Goal: Task Accomplishment & Management: Use online tool/utility

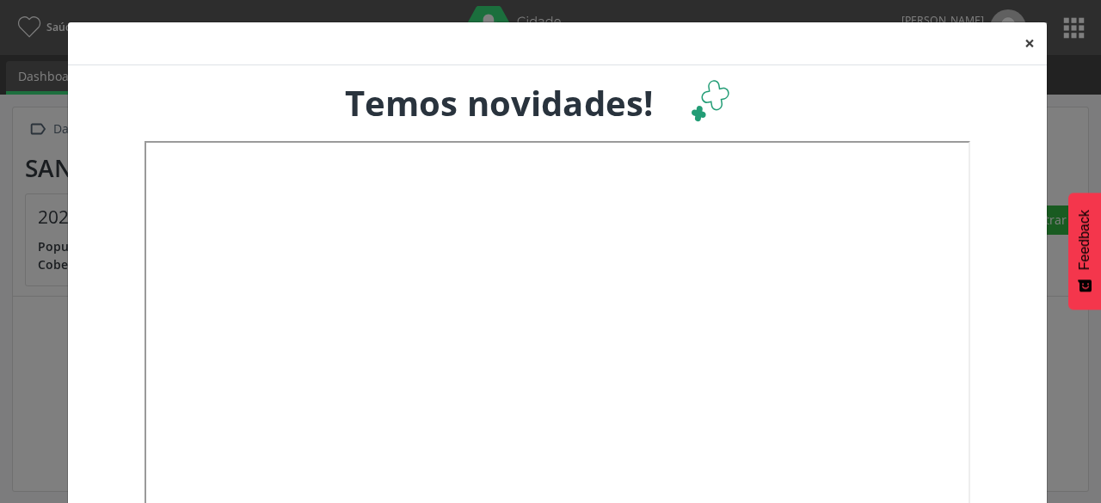
click at [1015, 40] on button "×" at bounding box center [1029, 43] width 34 height 42
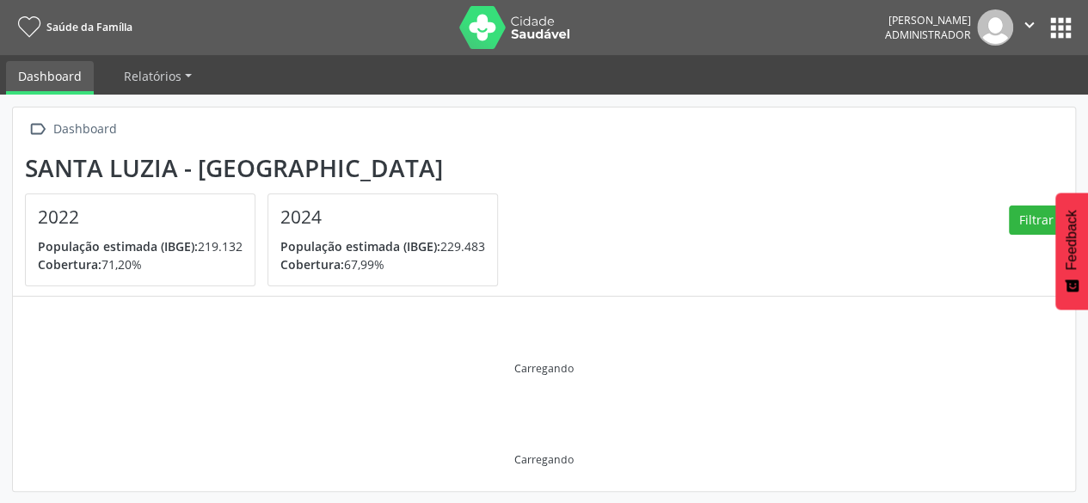
click at [1067, 34] on button "apps" at bounding box center [1061, 28] width 30 height 30
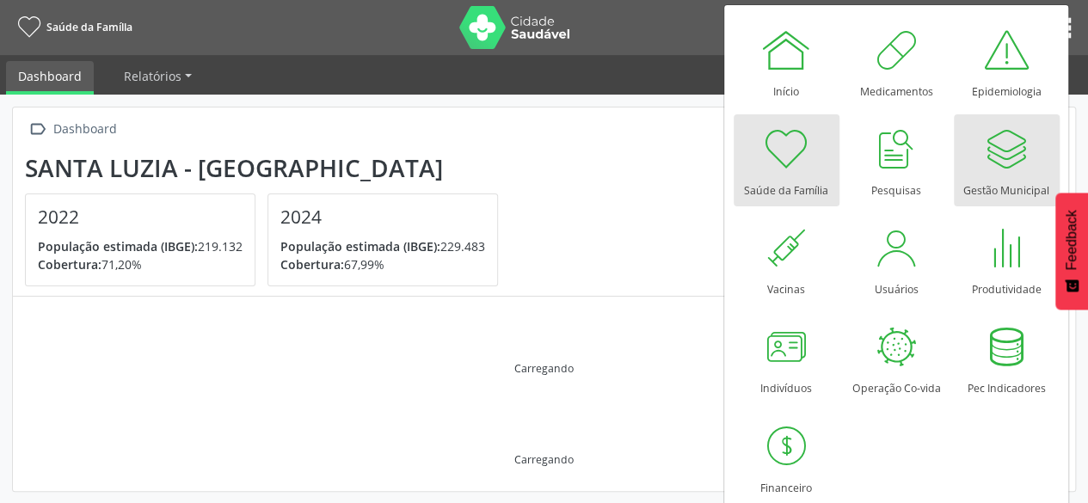
click at [997, 149] on div at bounding box center [1006, 149] width 52 height 52
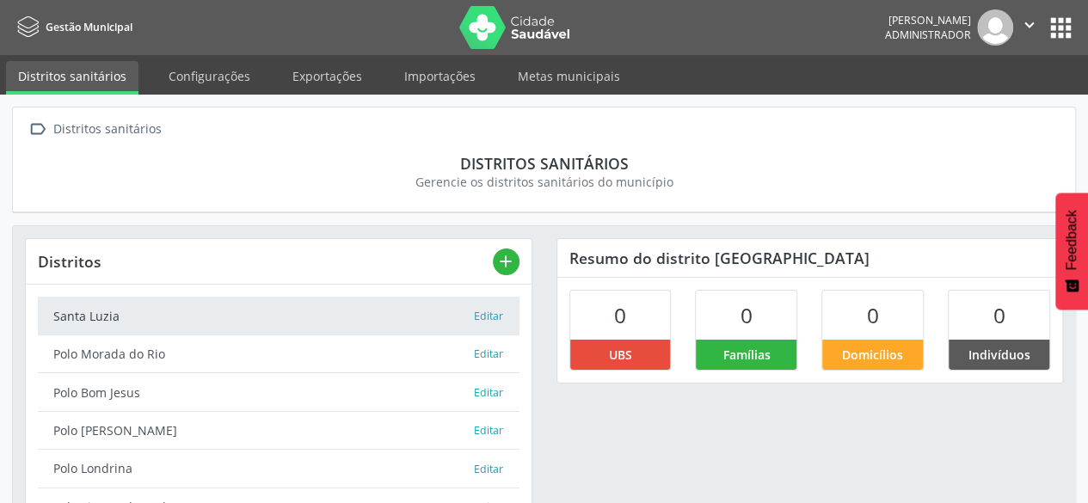
click at [1070, 30] on button "apps" at bounding box center [1061, 28] width 30 height 30
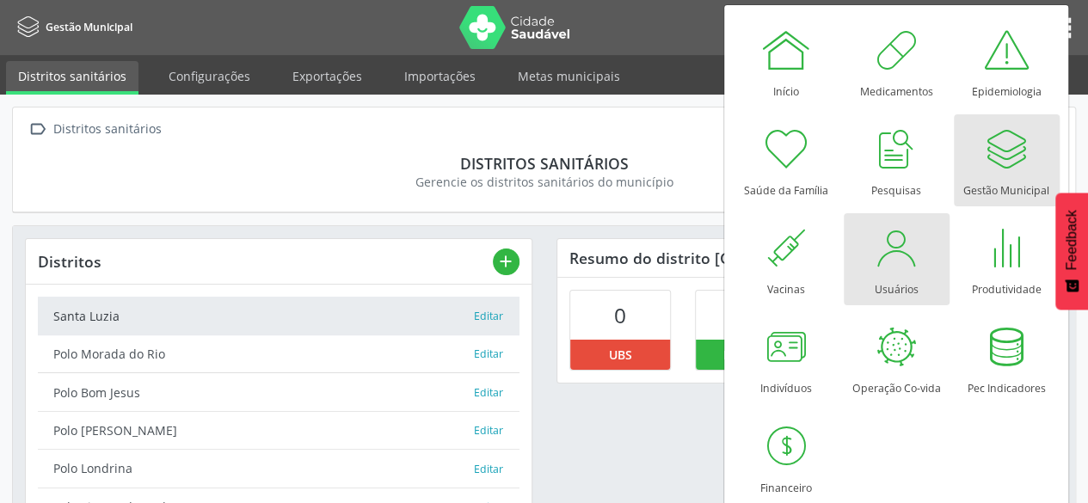
click at [881, 263] on div at bounding box center [896, 248] width 52 height 52
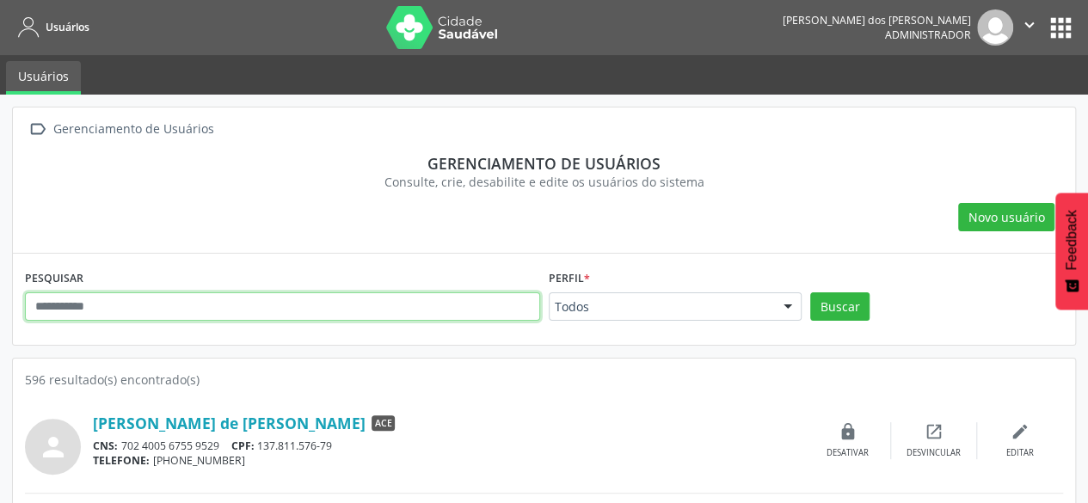
click at [348, 312] on input "text" at bounding box center [282, 306] width 515 height 29
type input "****"
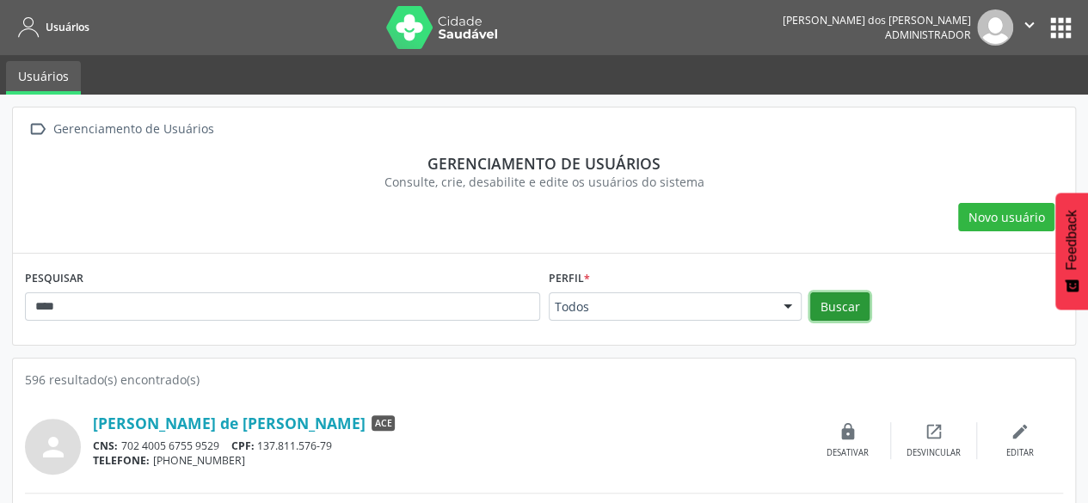
click at [832, 299] on button "Buscar" at bounding box center [839, 306] width 59 height 29
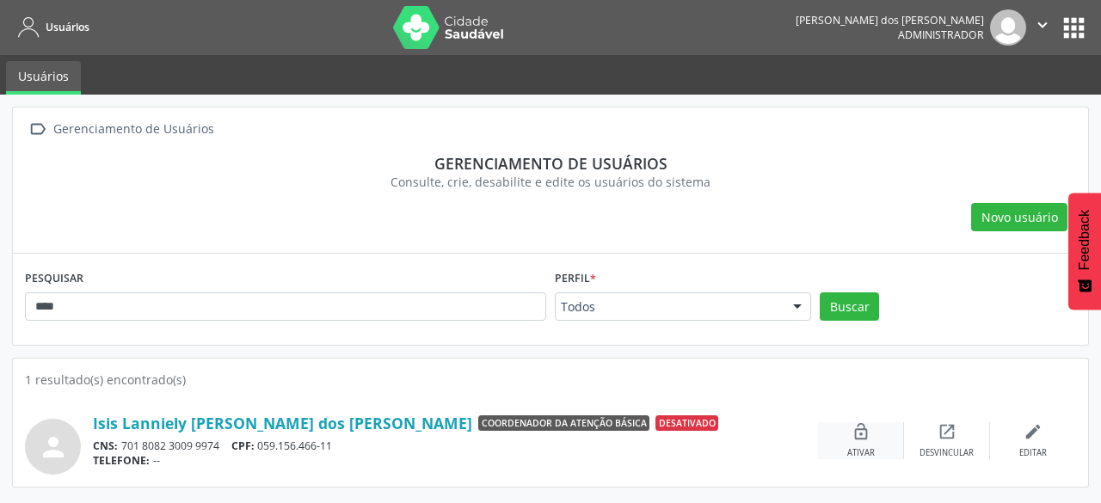
click at [869, 438] on icon "lock_open" at bounding box center [860, 431] width 19 height 19
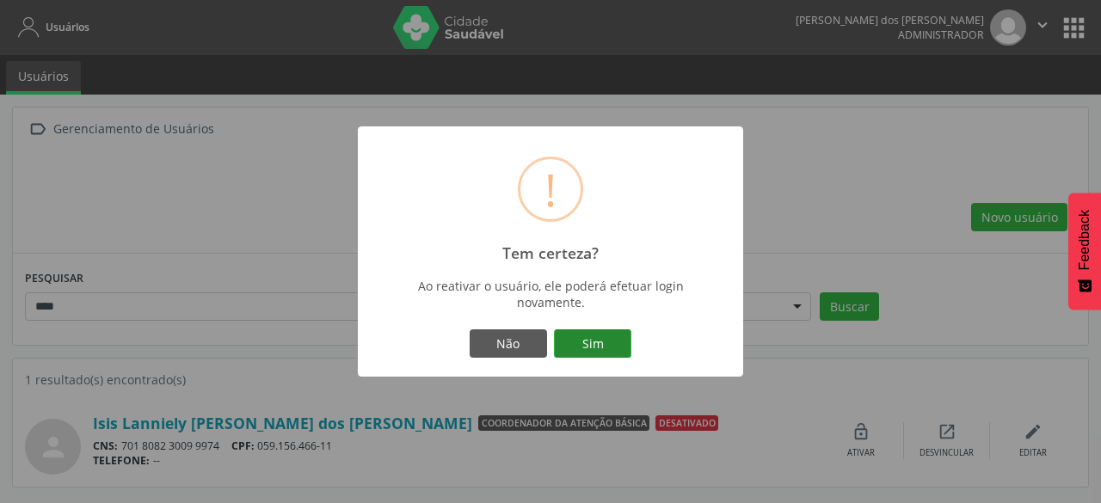
click at [609, 341] on button "Sim" at bounding box center [592, 343] width 77 height 29
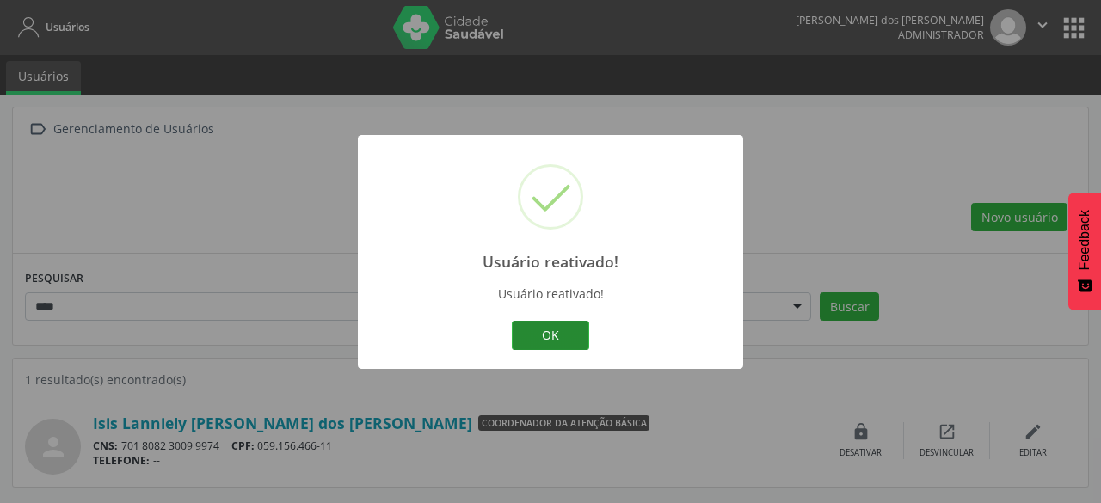
click at [533, 330] on button "OK" at bounding box center [550, 335] width 77 height 29
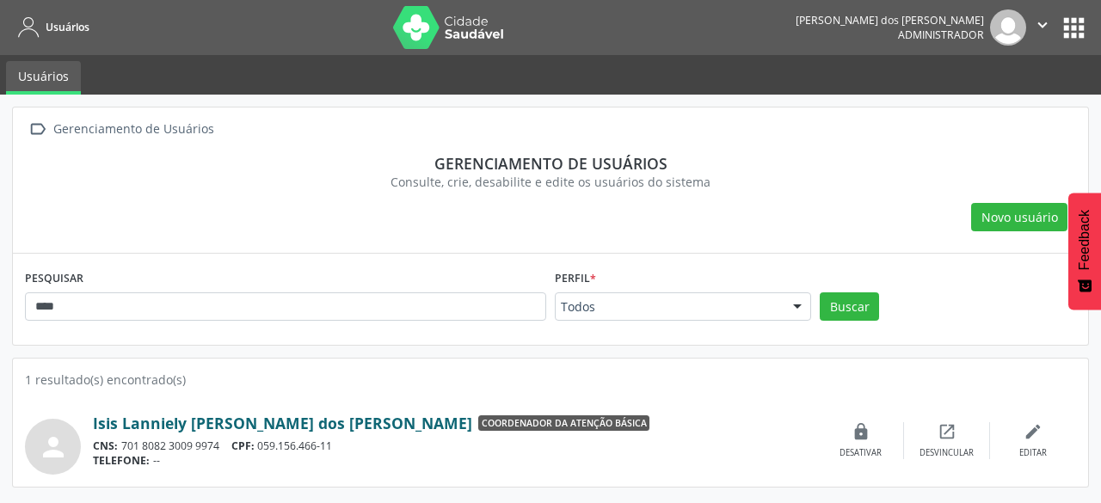
click at [255, 424] on link "Isis Lanniely [PERSON_NAME] dos [PERSON_NAME]" at bounding box center [282, 423] width 379 height 19
